Goal: Complete application form

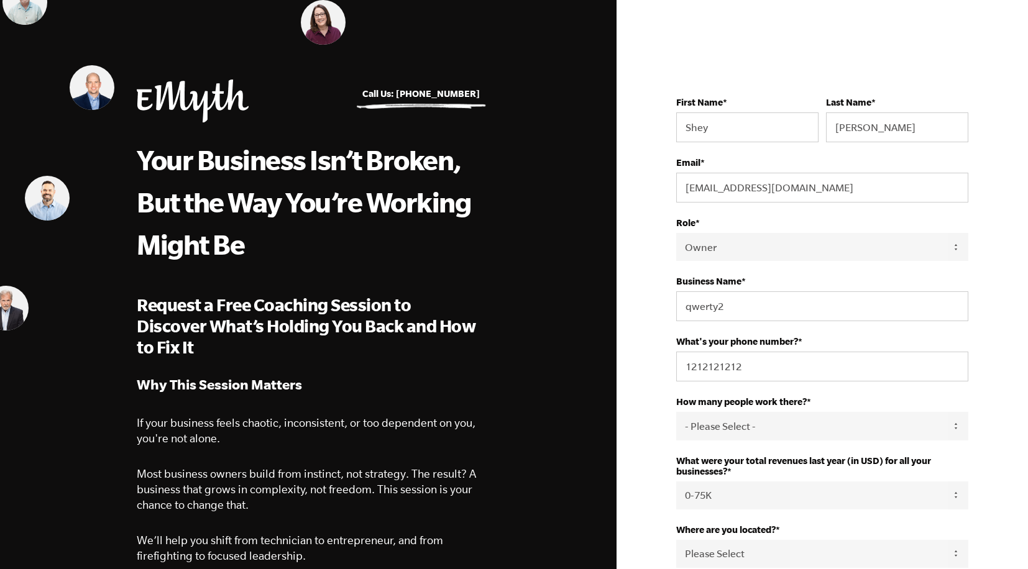
select select "Owner"
select select "0-75K"
select select "United States"
